Goal: Task Accomplishment & Management: Complete application form

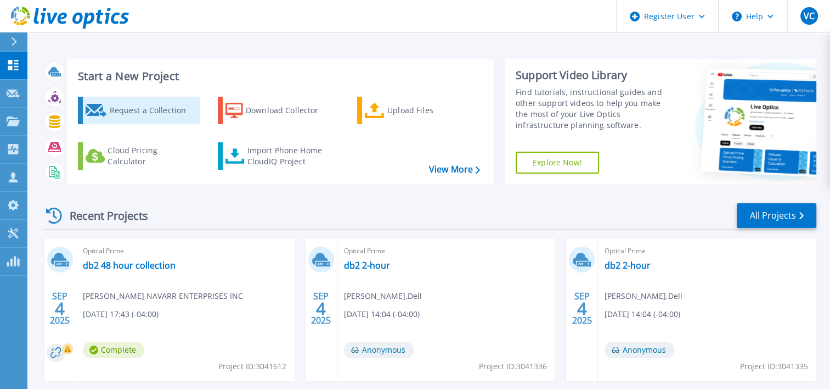
click at [173, 108] on div "Request a Collection" at bounding box center [153, 110] width 88 height 22
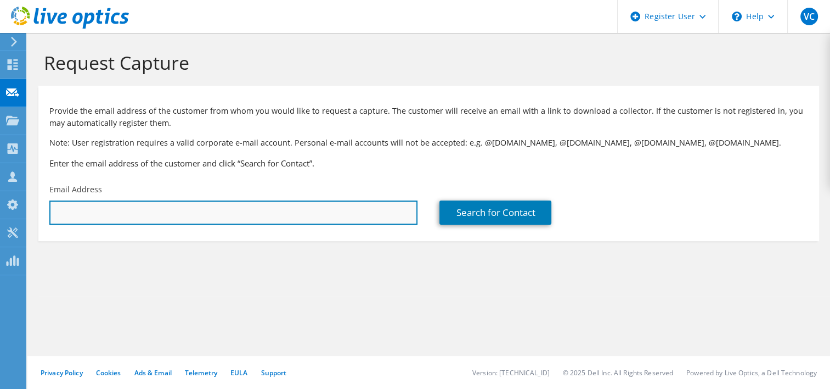
click at [366, 200] on input "text" at bounding box center [233, 212] width 368 height 24
paste input "clangston@orthomerica.com"
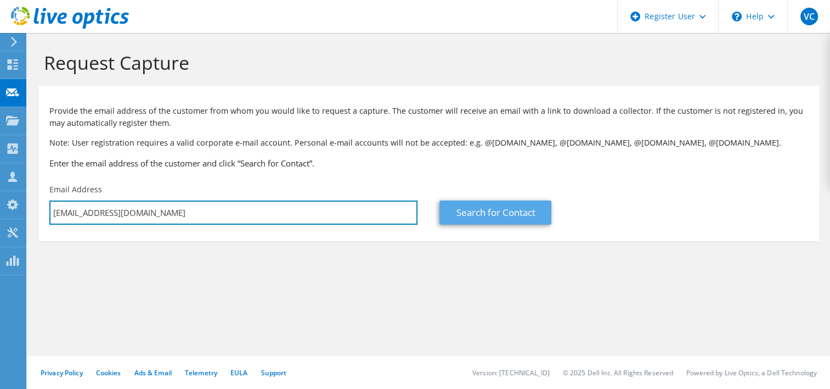
type input "clangston@orthomerica.com"
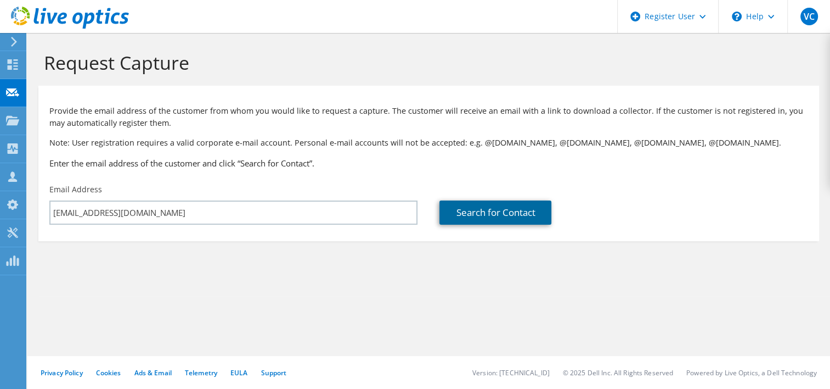
click at [498, 212] on link "Search for Contact" at bounding box center [496, 212] width 112 height 24
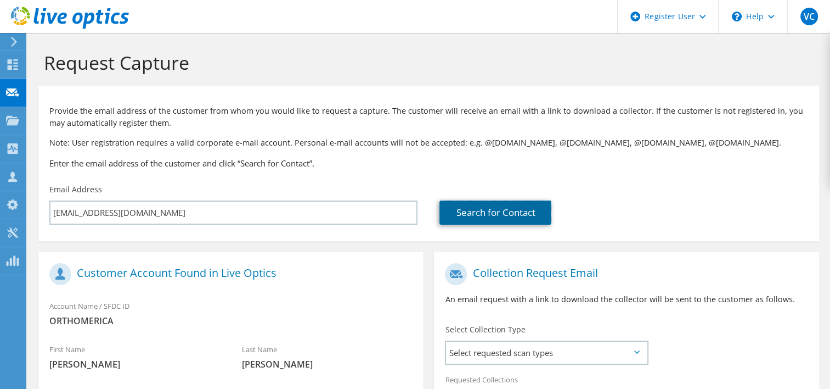
scroll to position [146, 0]
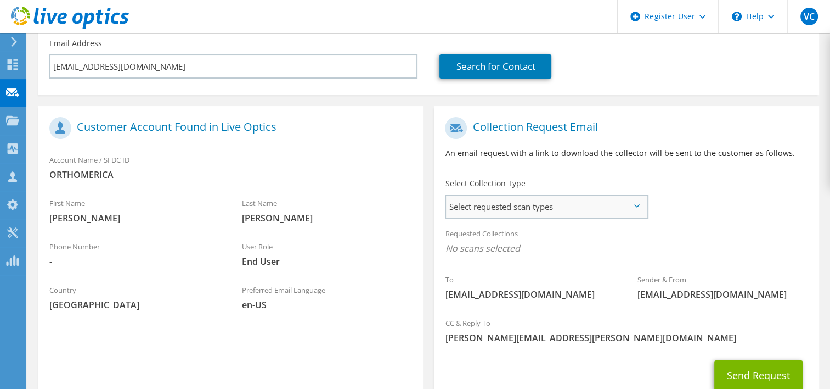
click at [549, 211] on span "Select requested scan types" at bounding box center [546, 206] width 200 height 22
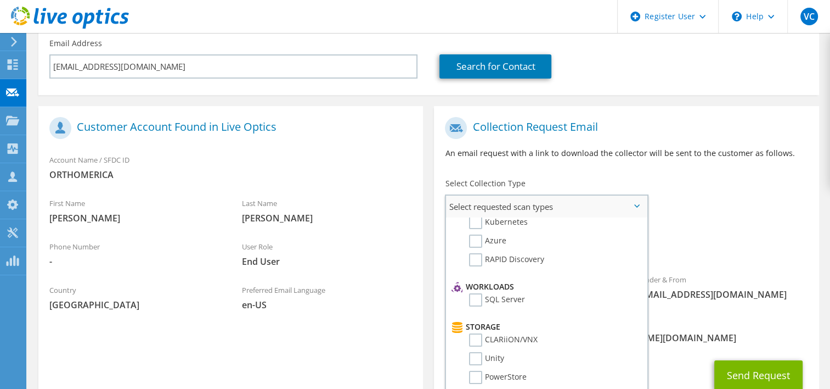
scroll to position [0, 0]
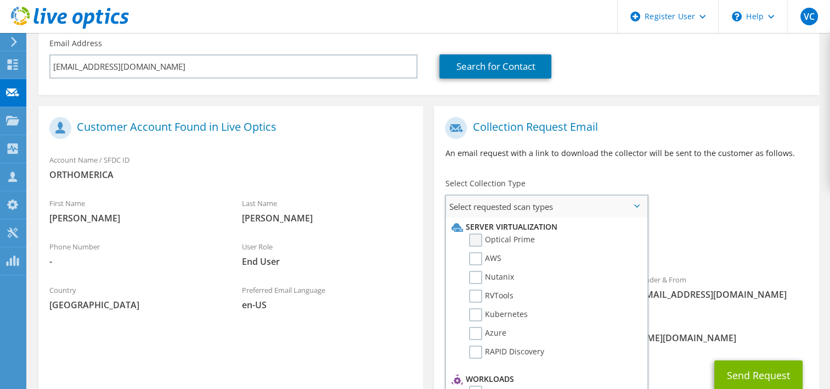
click at [475, 242] on label "Optical Prime" at bounding box center [502, 239] width 66 height 13
click at [0, 0] on input "Optical Prime" at bounding box center [0, 0] width 0 height 0
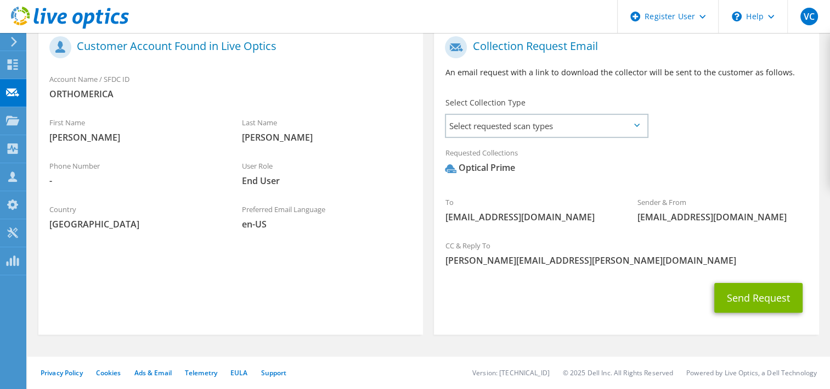
scroll to position [227, 0]
click at [767, 285] on button "Send Request" at bounding box center [759, 297] width 88 height 30
